Goal: Register for event/course: Register for event/course

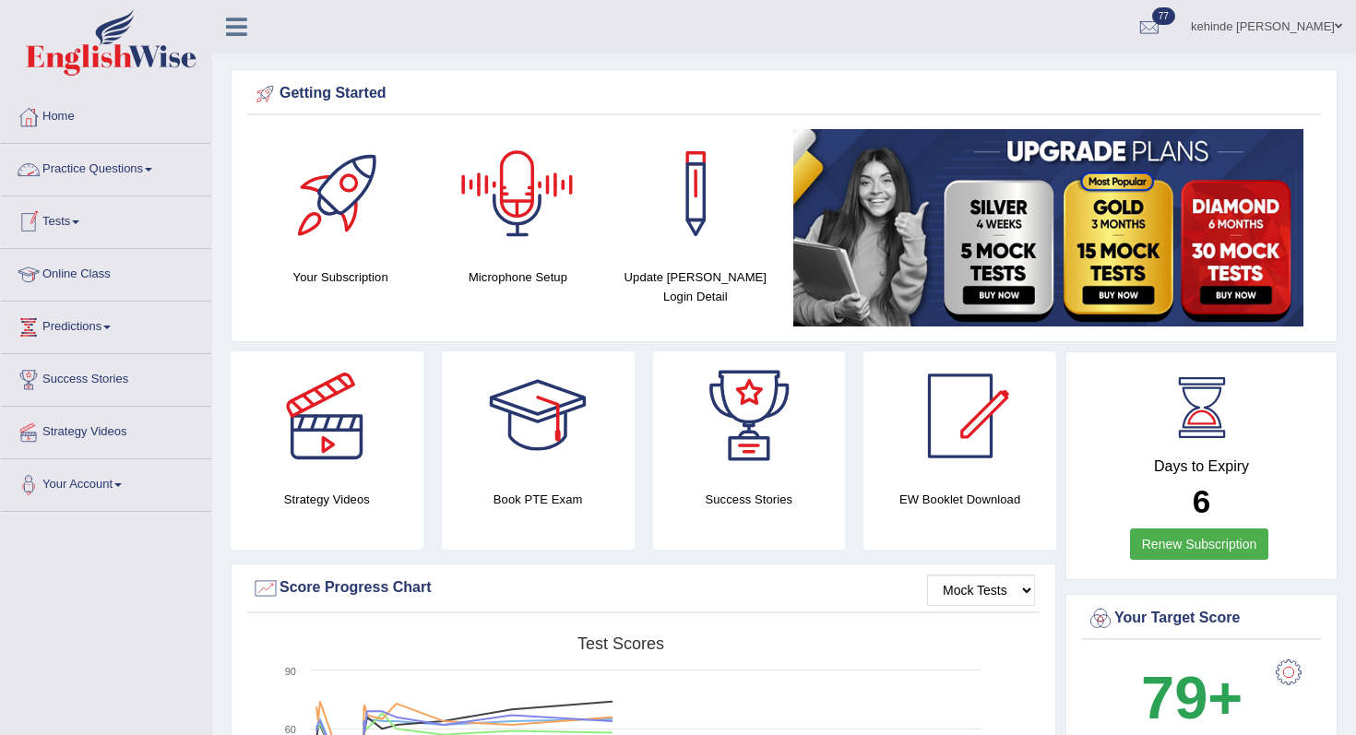
click at [70, 220] on link "Tests" at bounding box center [106, 219] width 210 height 46
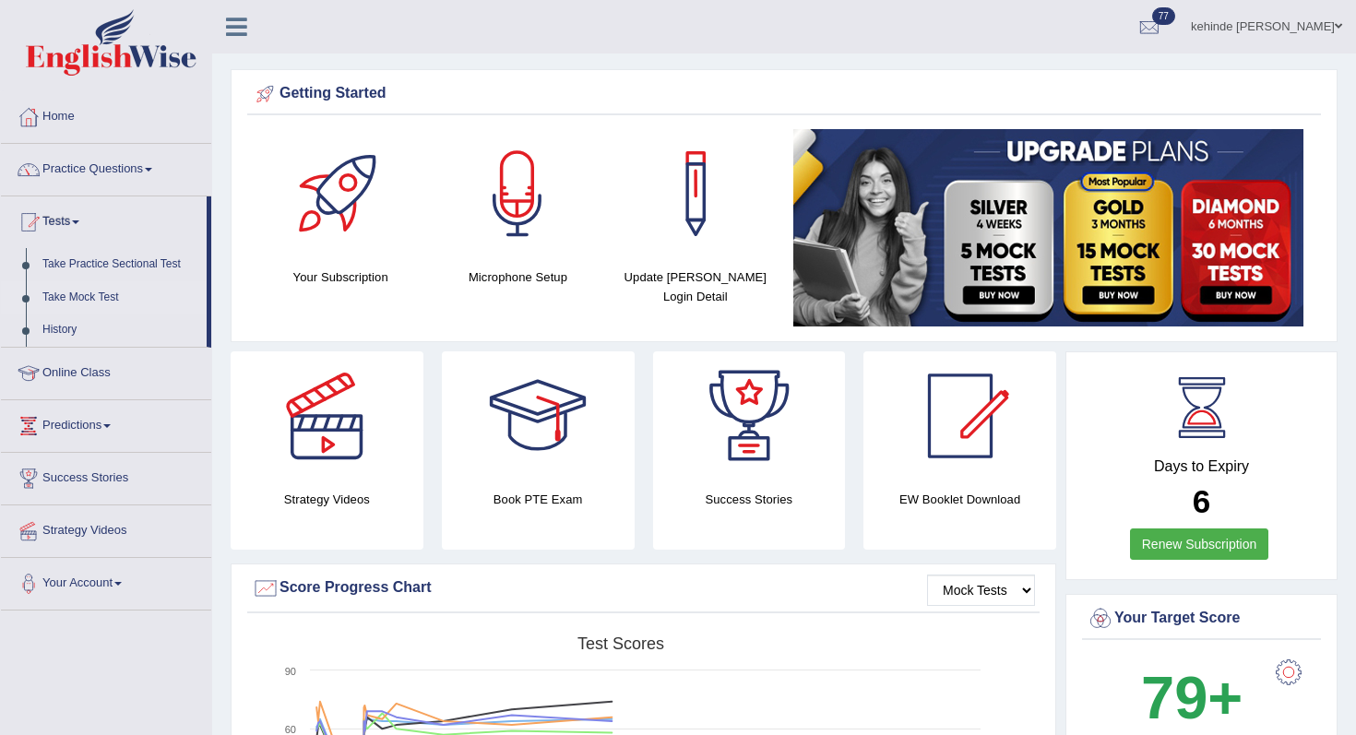
click at [70, 305] on link "Take Mock Test" at bounding box center [120, 297] width 172 height 33
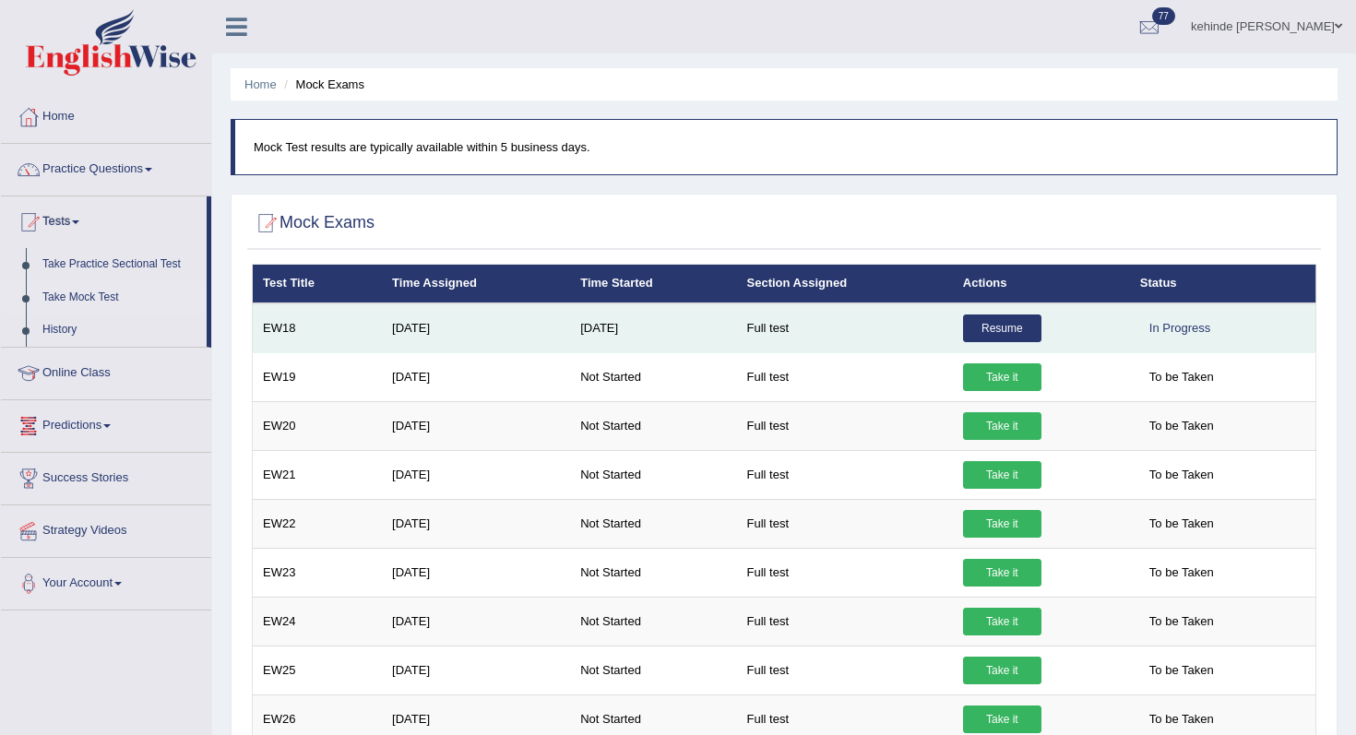
click at [994, 328] on link "Resume" at bounding box center [1002, 328] width 78 height 28
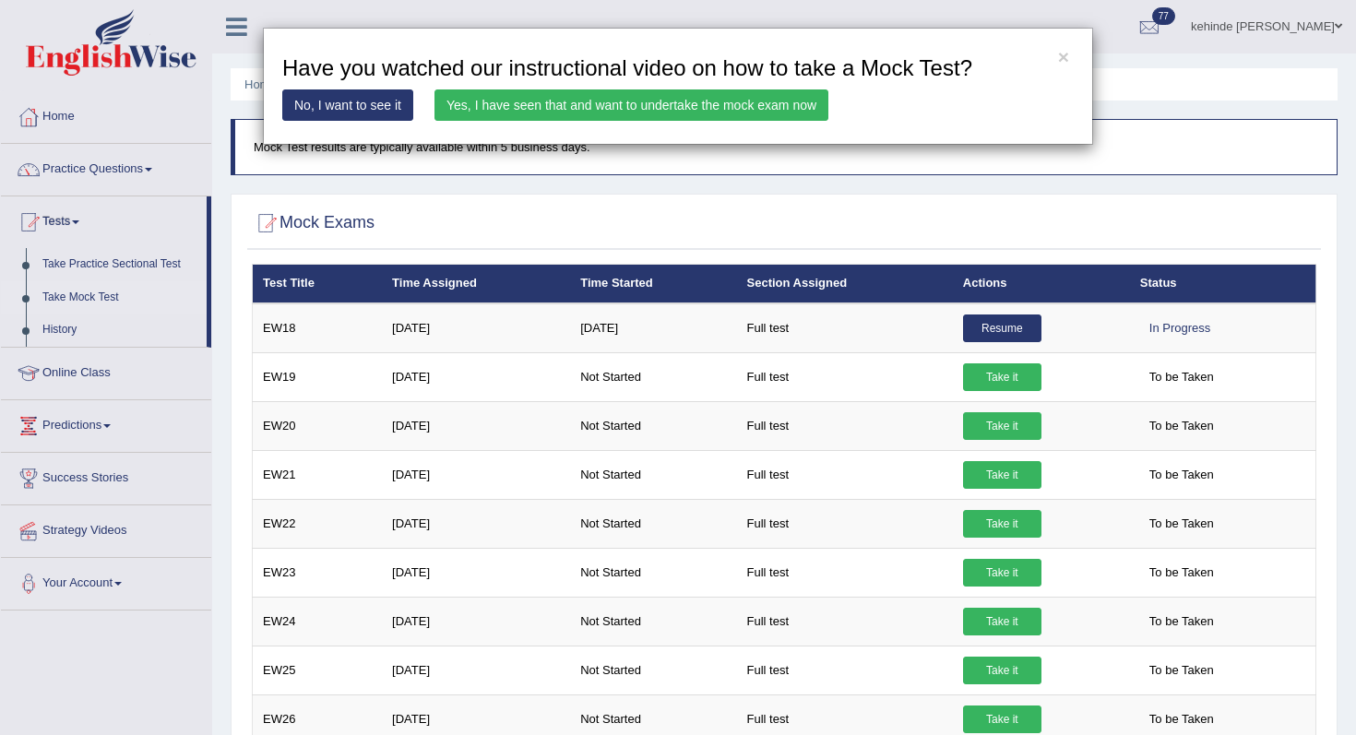
click at [752, 107] on link "Yes, I have seen that and want to undertake the mock exam now" at bounding box center [631, 104] width 394 height 31
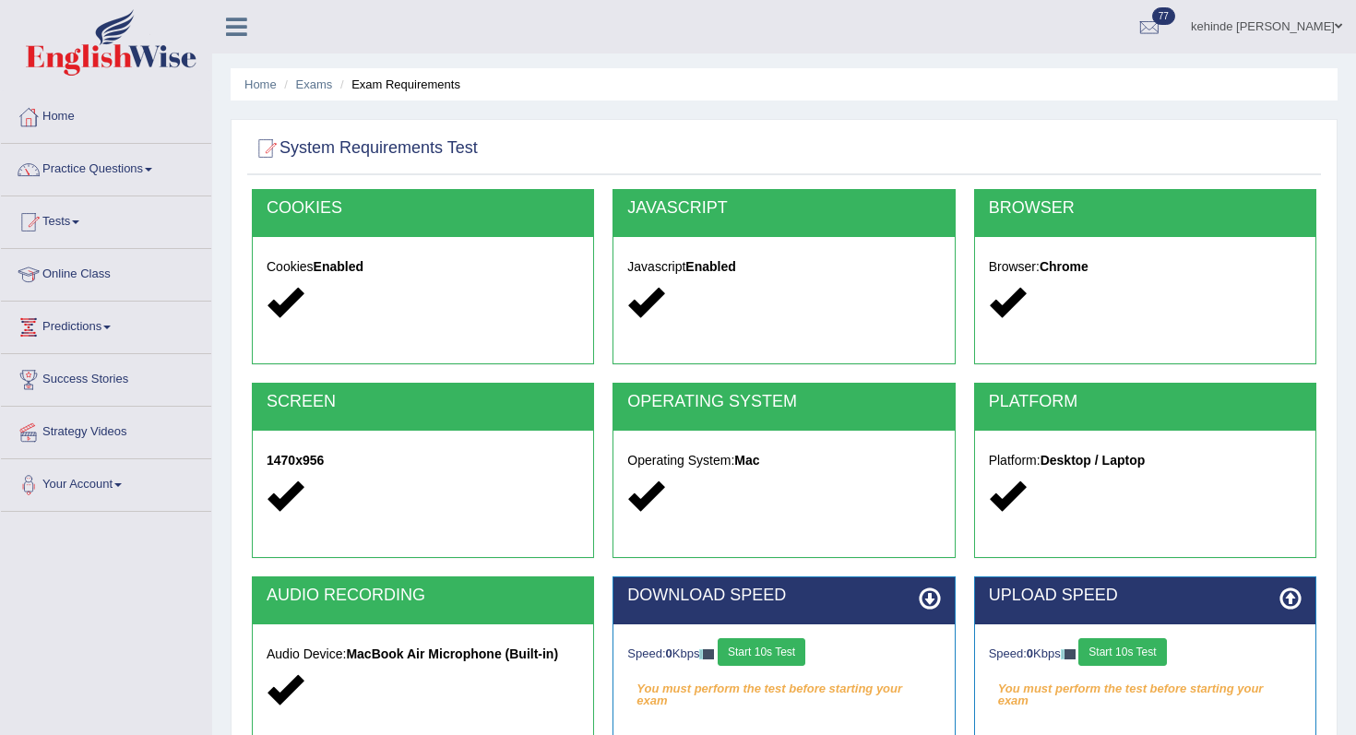
click at [1355, 399] on div "Home Exams Exam Requirements System Requirements Test COOKIES Cookies Enabled J…" at bounding box center [783, 461] width 1143 height 922
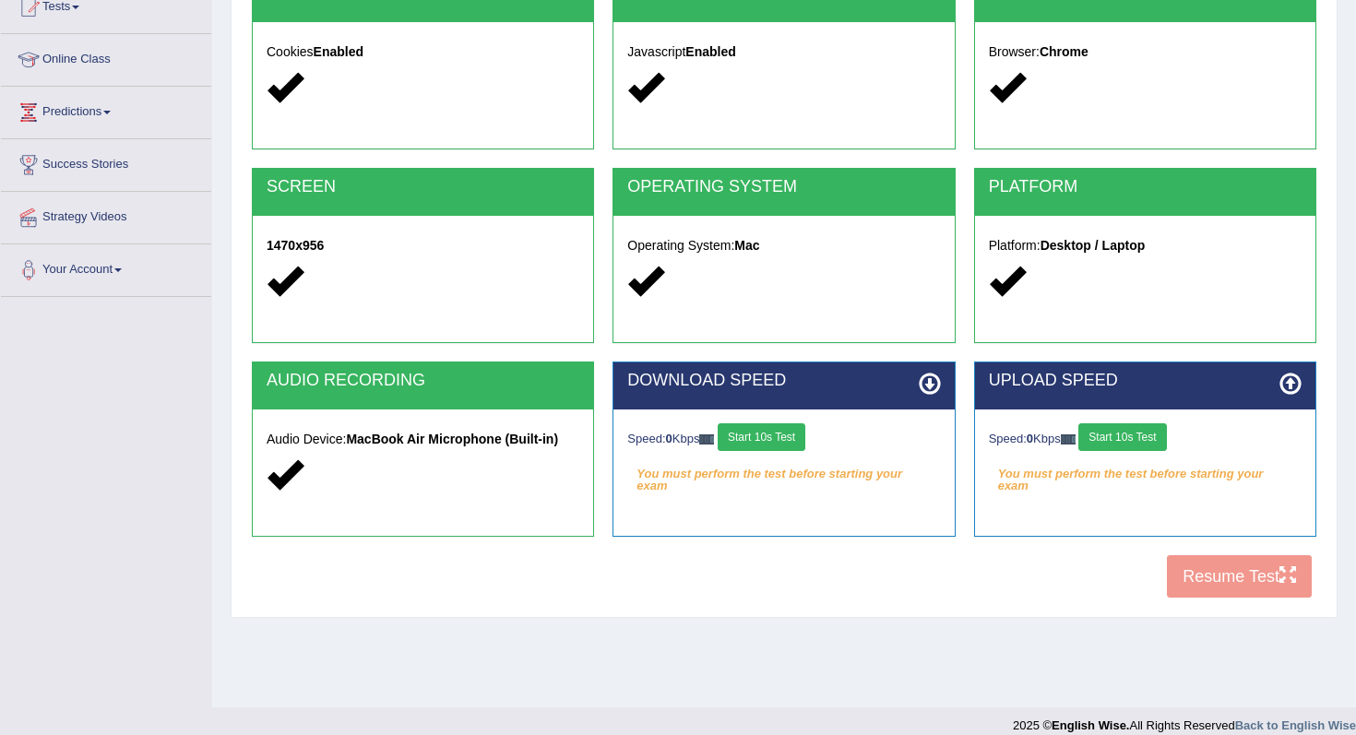
scroll to position [233, 0]
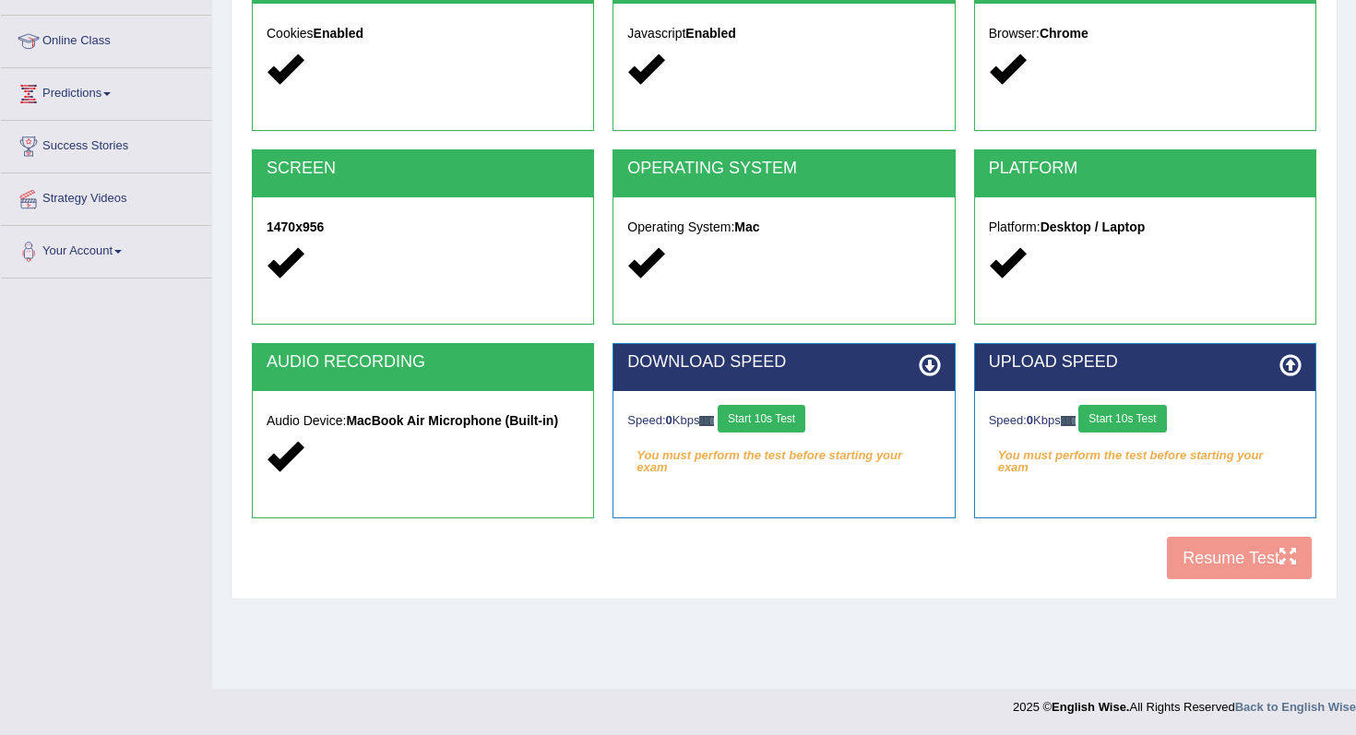
click at [1213, 571] on div "COOKIES Cookies Enabled JAVASCRIPT Javascript Enabled BROWSER Browser: Chrome S…" at bounding box center [783, 273] width 1073 height 634
click at [1204, 549] on div "COOKIES Cookies Enabled JAVASCRIPT Javascript Enabled BROWSER Browser: Chrome S…" at bounding box center [783, 273] width 1073 height 634
click at [789, 413] on button "Start 10s Test" at bounding box center [761, 419] width 88 height 28
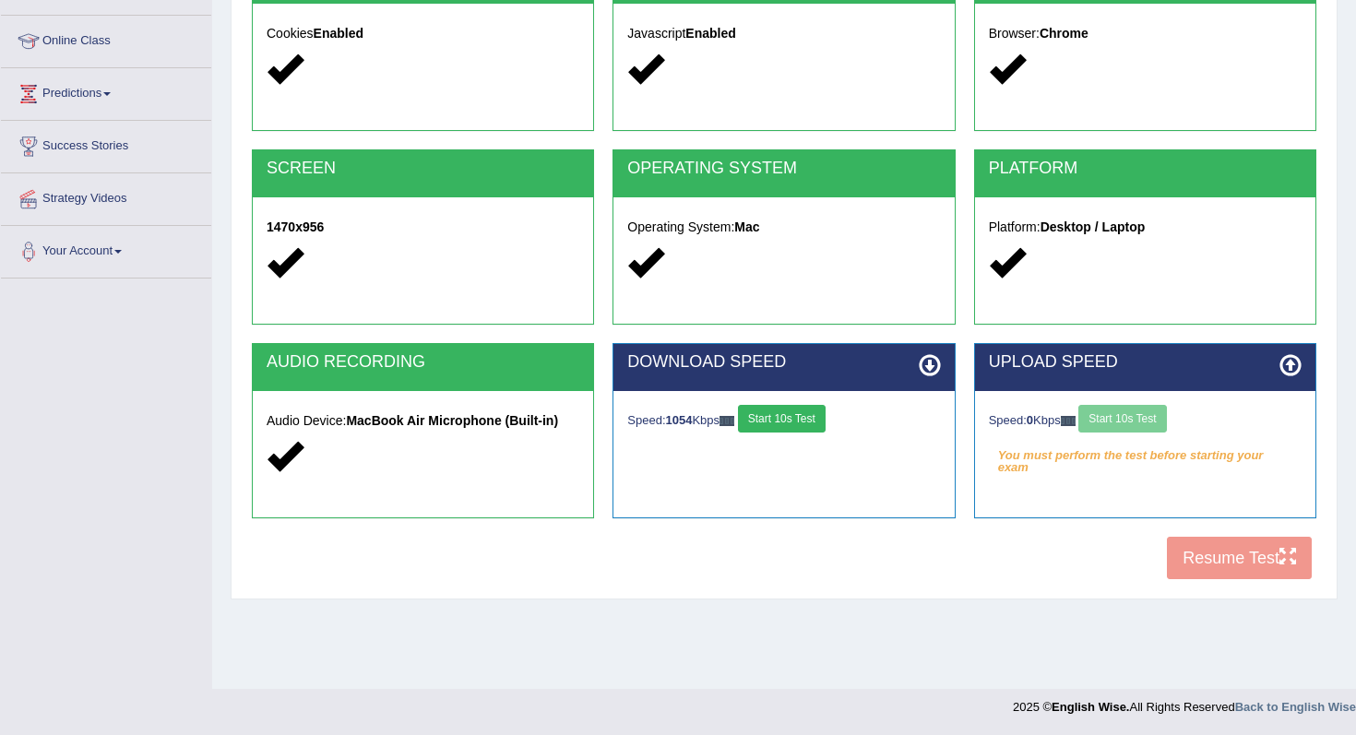
click at [1118, 420] on div "Speed: 0 Kbps Start 10s Test" at bounding box center [1145, 421] width 313 height 32
click at [1129, 417] on button "Start 10s Test" at bounding box center [1122, 419] width 88 height 28
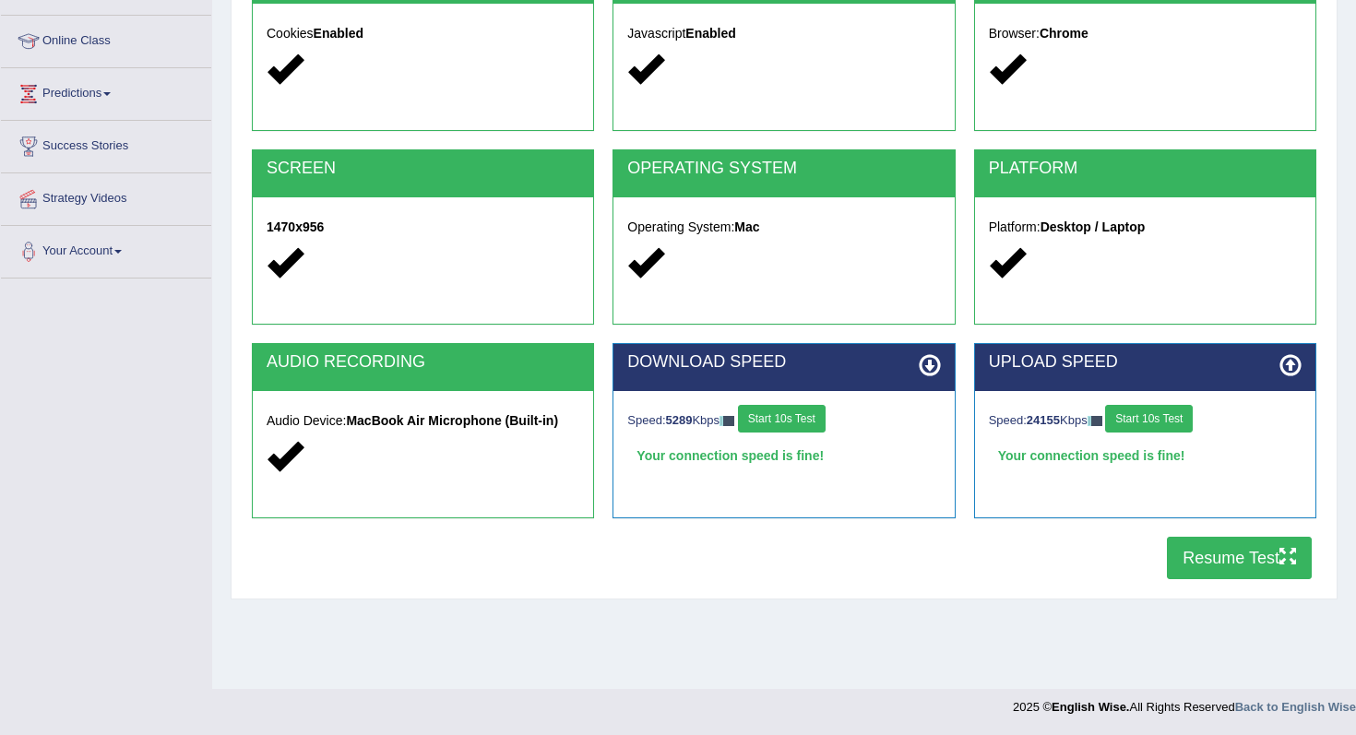
click at [1188, 552] on button "Resume Test" at bounding box center [1239, 558] width 145 height 42
